Goal: Register for event/course

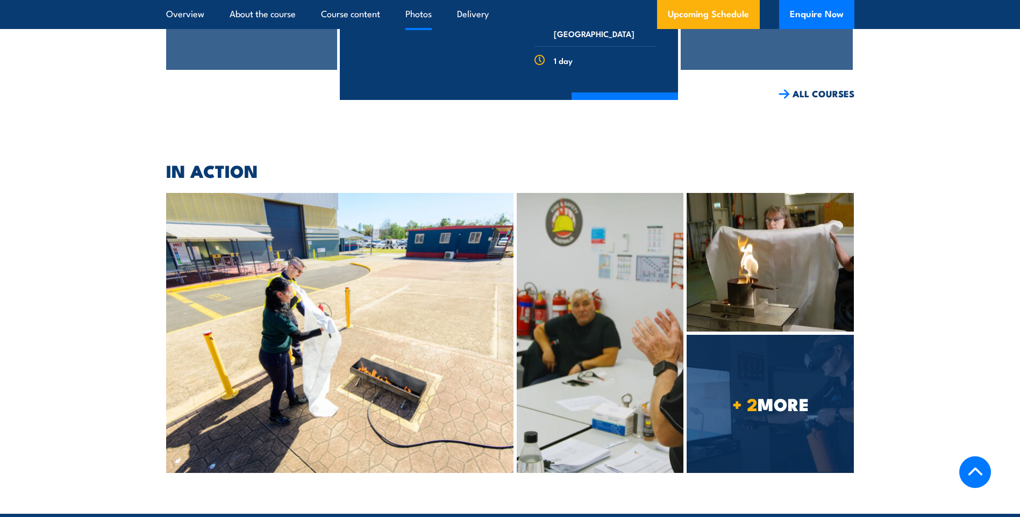
scroll to position [5322, 0]
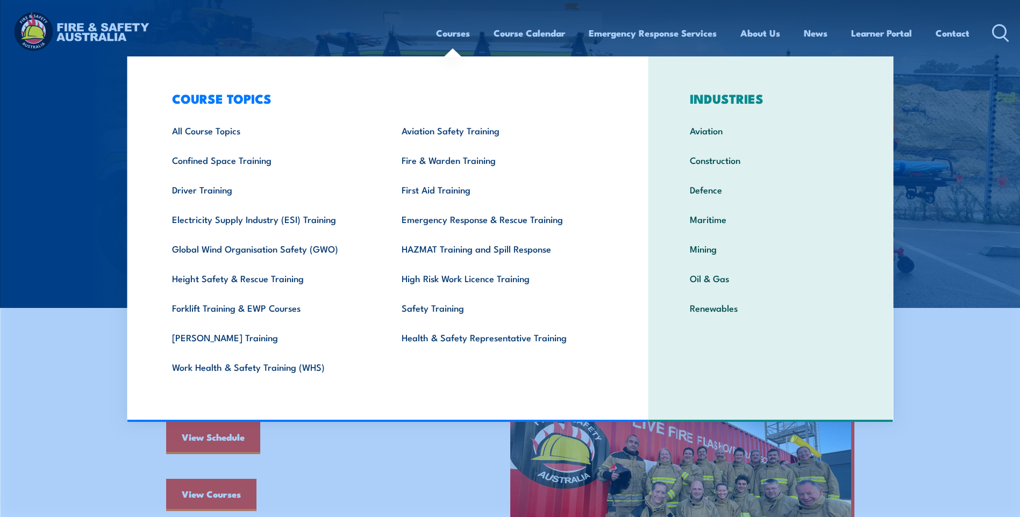
click at [457, 30] on link "Courses" at bounding box center [453, 33] width 34 height 28
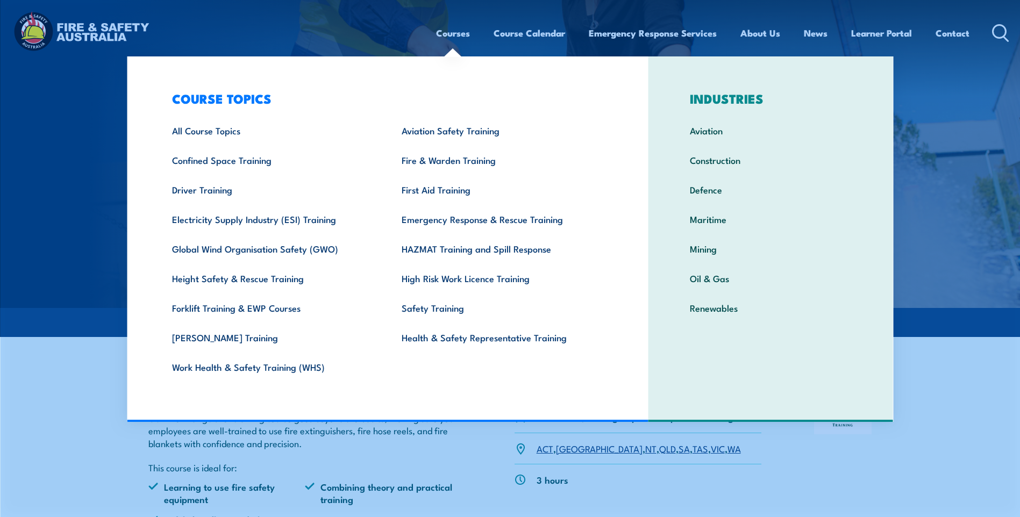
click at [462, 34] on link "Courses" at bounding box center [453, 33] width 34 height 28
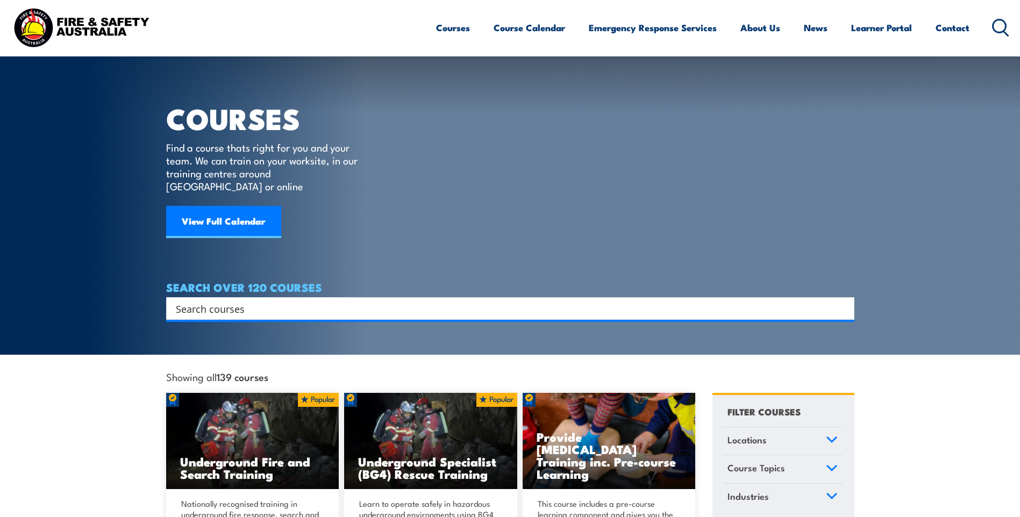
scroll to position [108, 0]
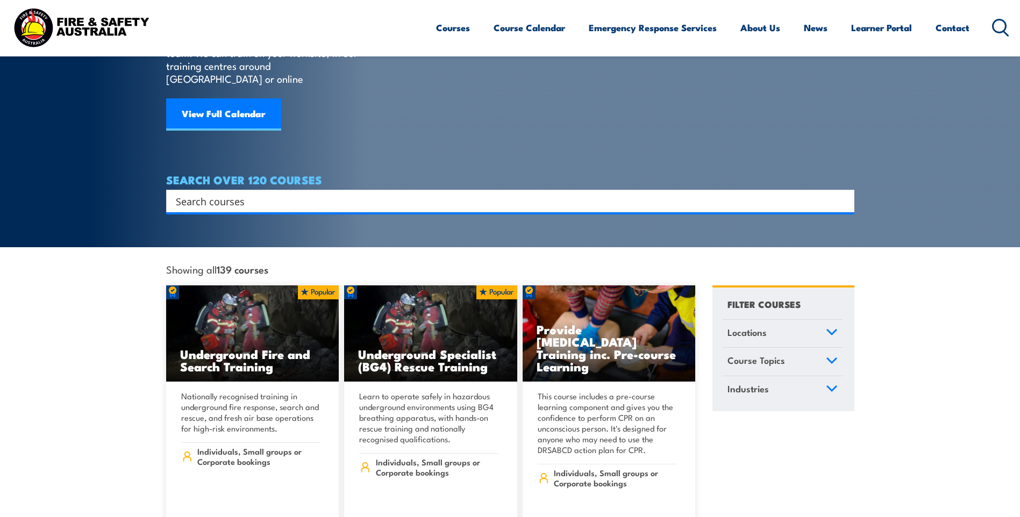
click at [793, 348] on link "Course Topics" at bounding box center [783, 362] width 120 height 28
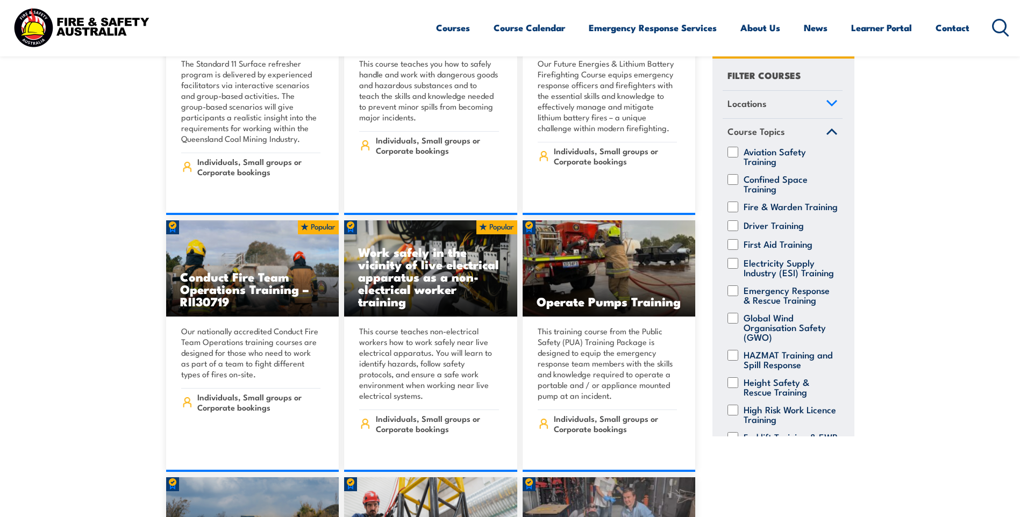
scroll to position [1720, 0]
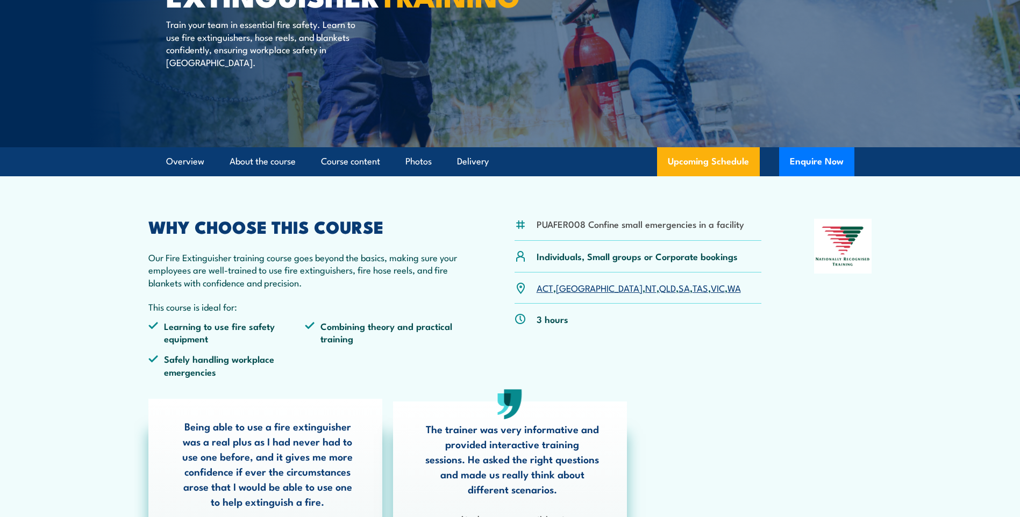
scroll to position [161, 0]
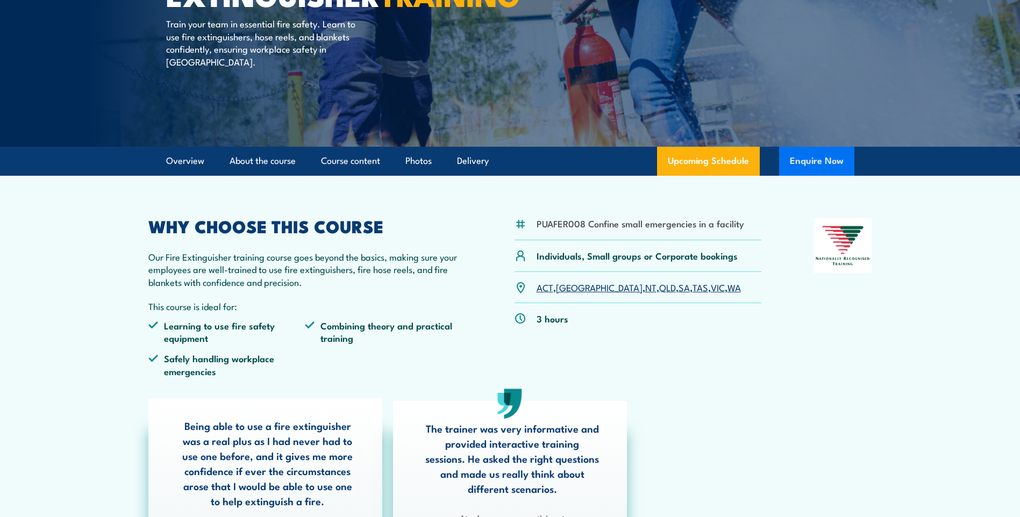
click at [795, 163] on button "Enquire Now" at bounding box center [816, 161] width 75 height 29
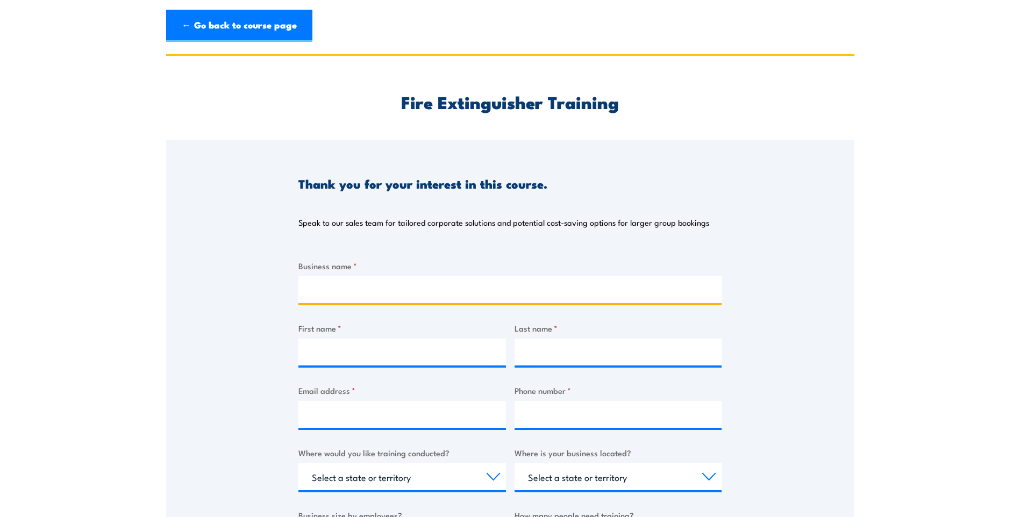
click at [392, 284] on input "Business name *" at bounding box center [509, 289] width 423 height 27
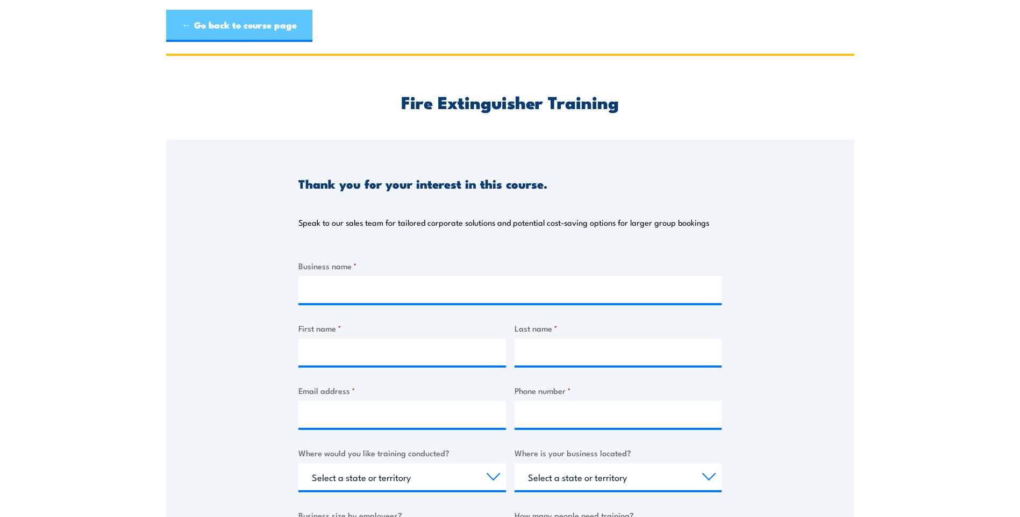
click at [211, 19] on link "← Go back to course page" at bounding box center [239, 26] width 146 height 32
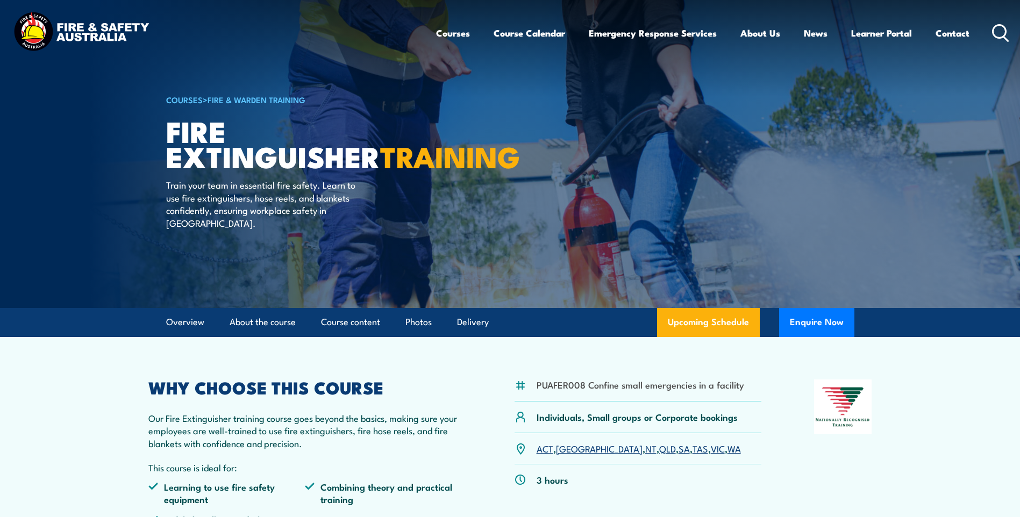
click at [85, 26] on img at bounding box center [81, 33] width 141 height 46
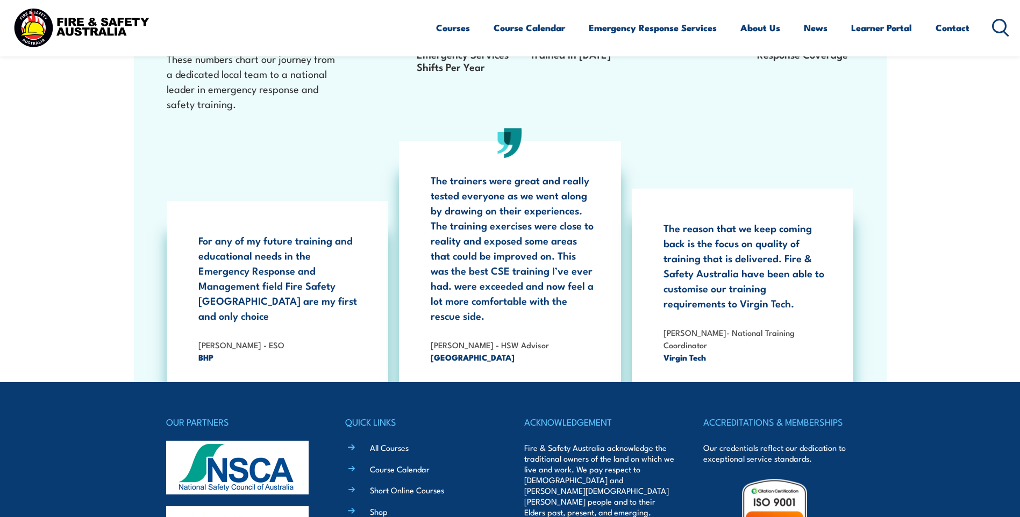
scroll to position [1967, 0]
